Goal: Entertainment & Leisure: Consume media (video, audio)

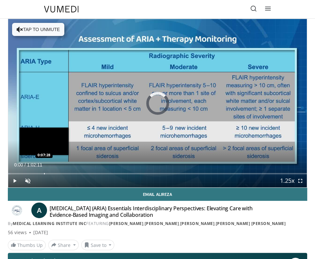
click at [44, 173] on div "Progress Bar" at bounding box center [44, 173] width 1 height 1
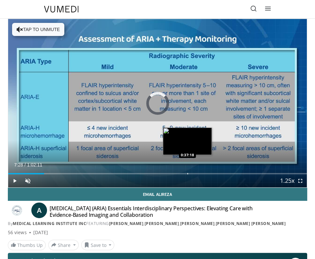
click at [188, 173] on div "Progress Bar" at bounding box center [188, 173] width 1 height 1
